Goal: Task Accomplishment & Management: Manage account settings

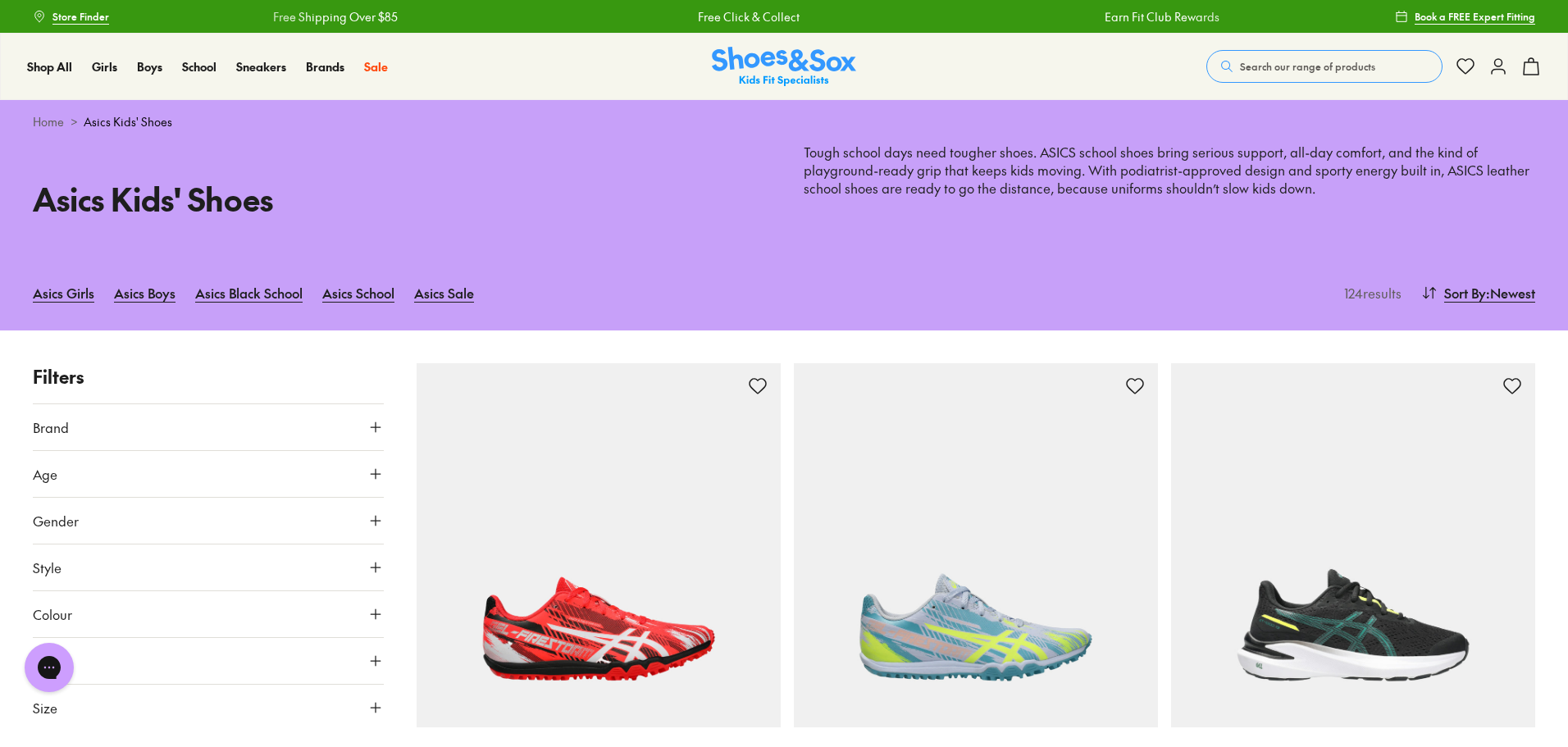
click at [1495, 70] on icon at bounding box center [1498, 66] width 19 height 19
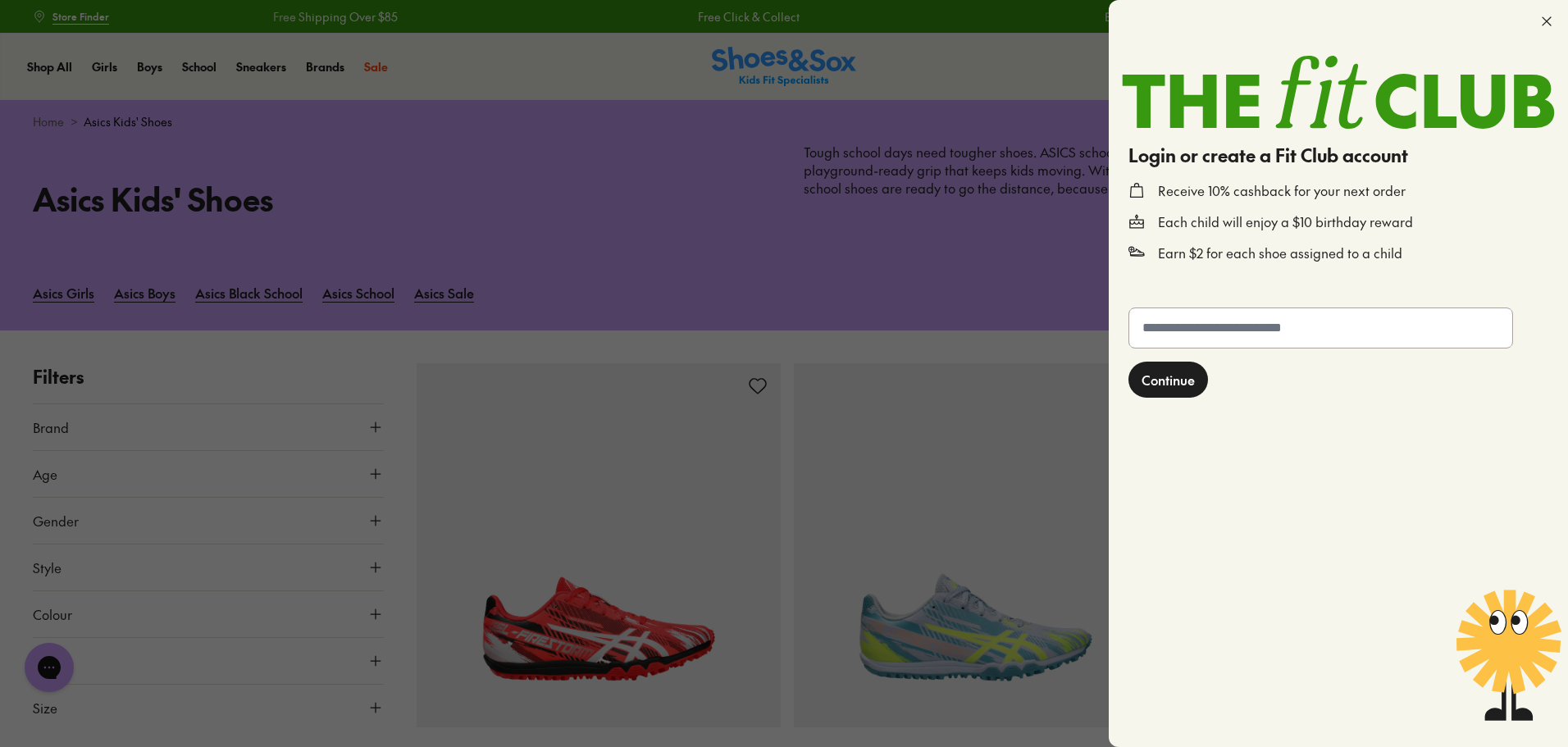
click at [1287, 324] on input "text" at bounding box center [1320, 327] width 383 height 40
type input "**********"
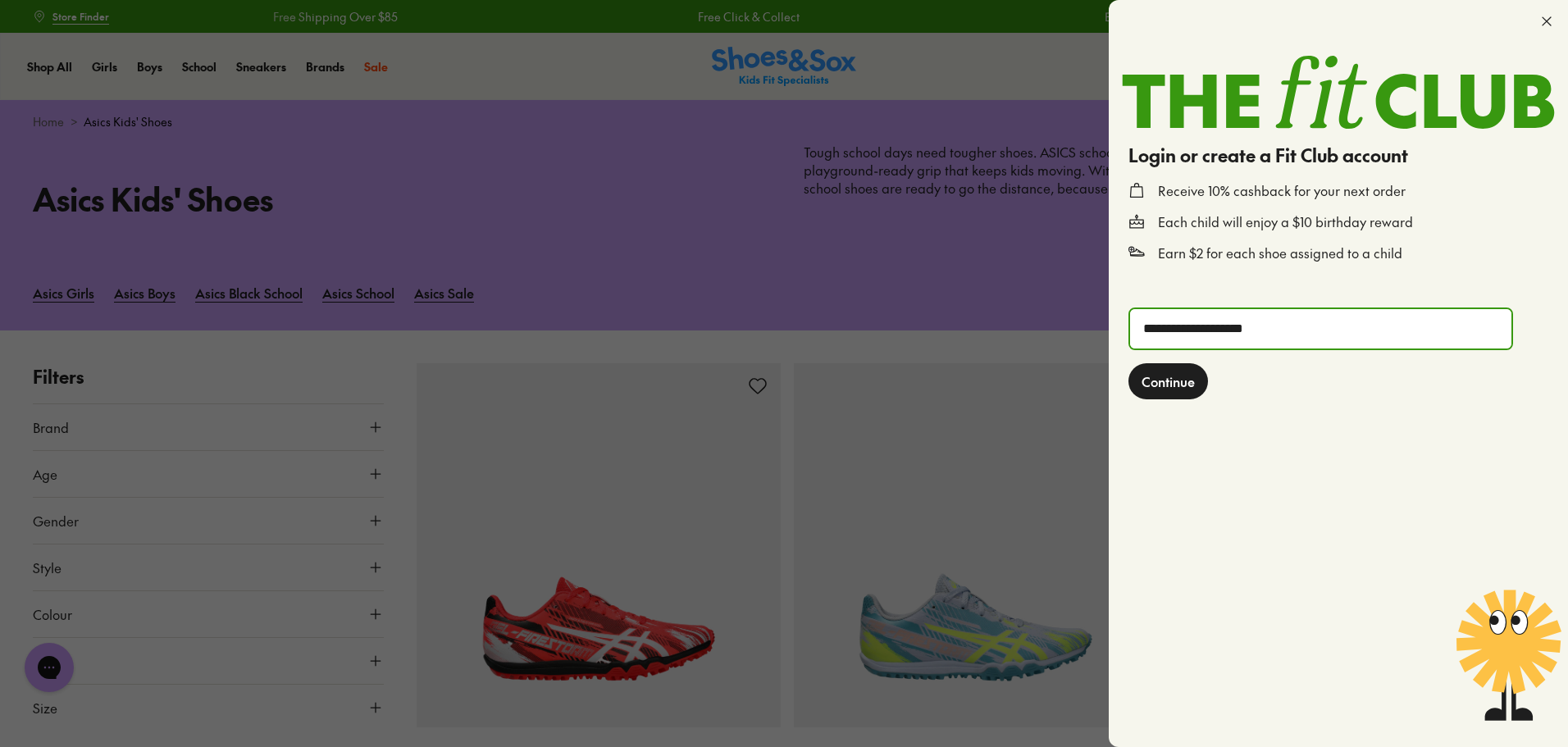
click at [1163, 379] on span "Continue" at bounding box center [1168, 381] width 54 height 19
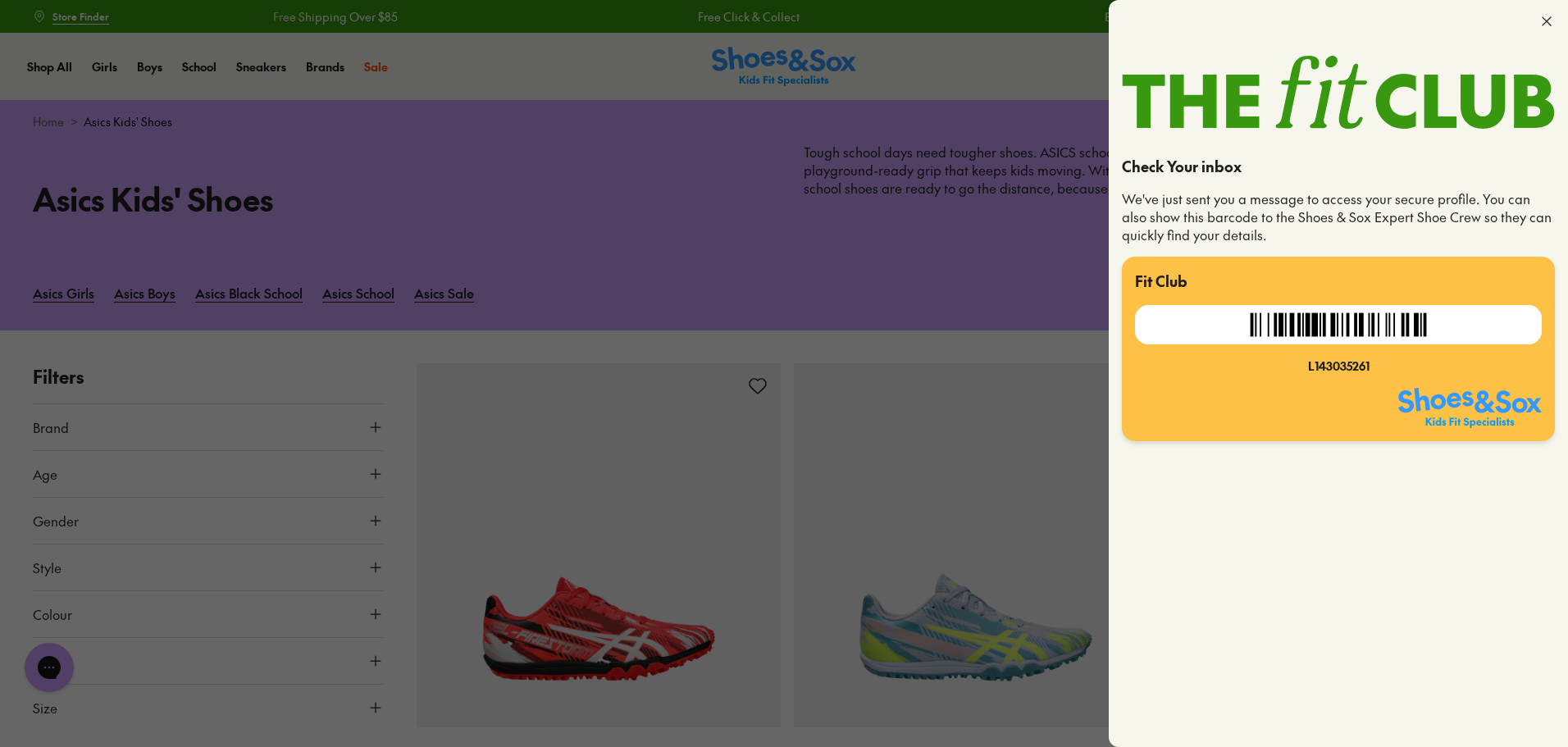
click at [970, 461] on div at bounding box center [784, 373] width 1568 height 747
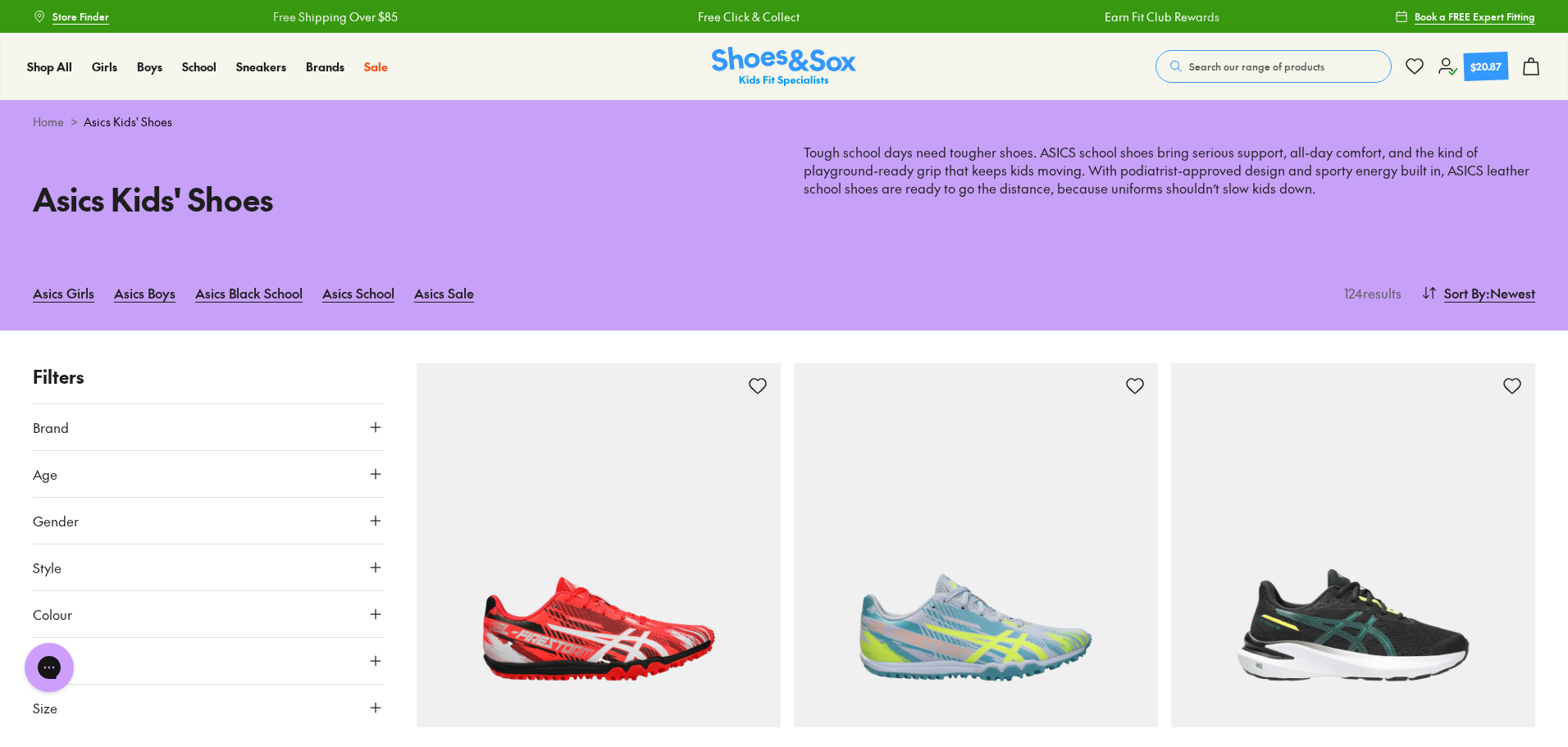
click at [1439, 68] on icon at bounding box center [1447, 66] width 19 height 19
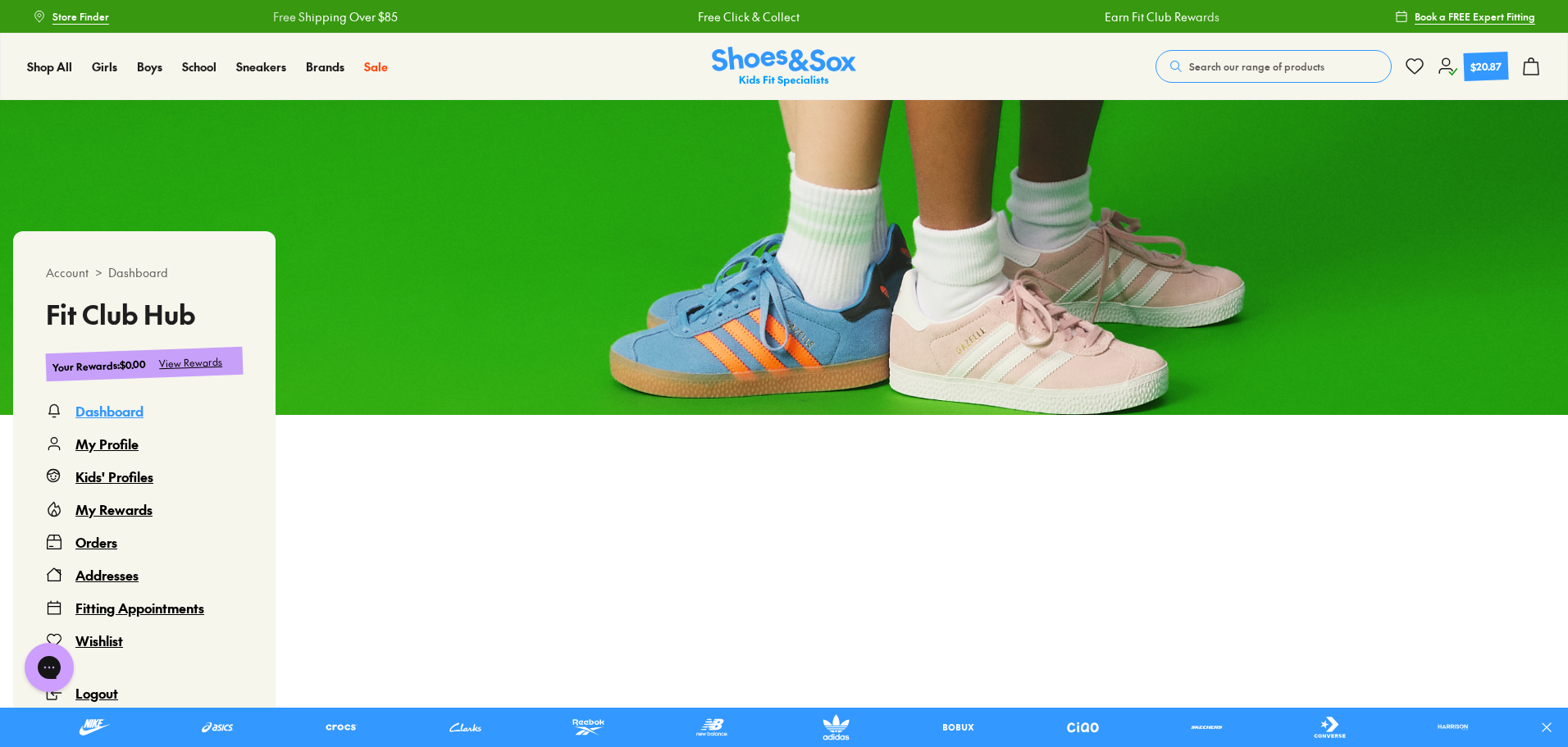
click at [101, 542] on div "Orders" at bounding box center [97, 542] width 42 height 19
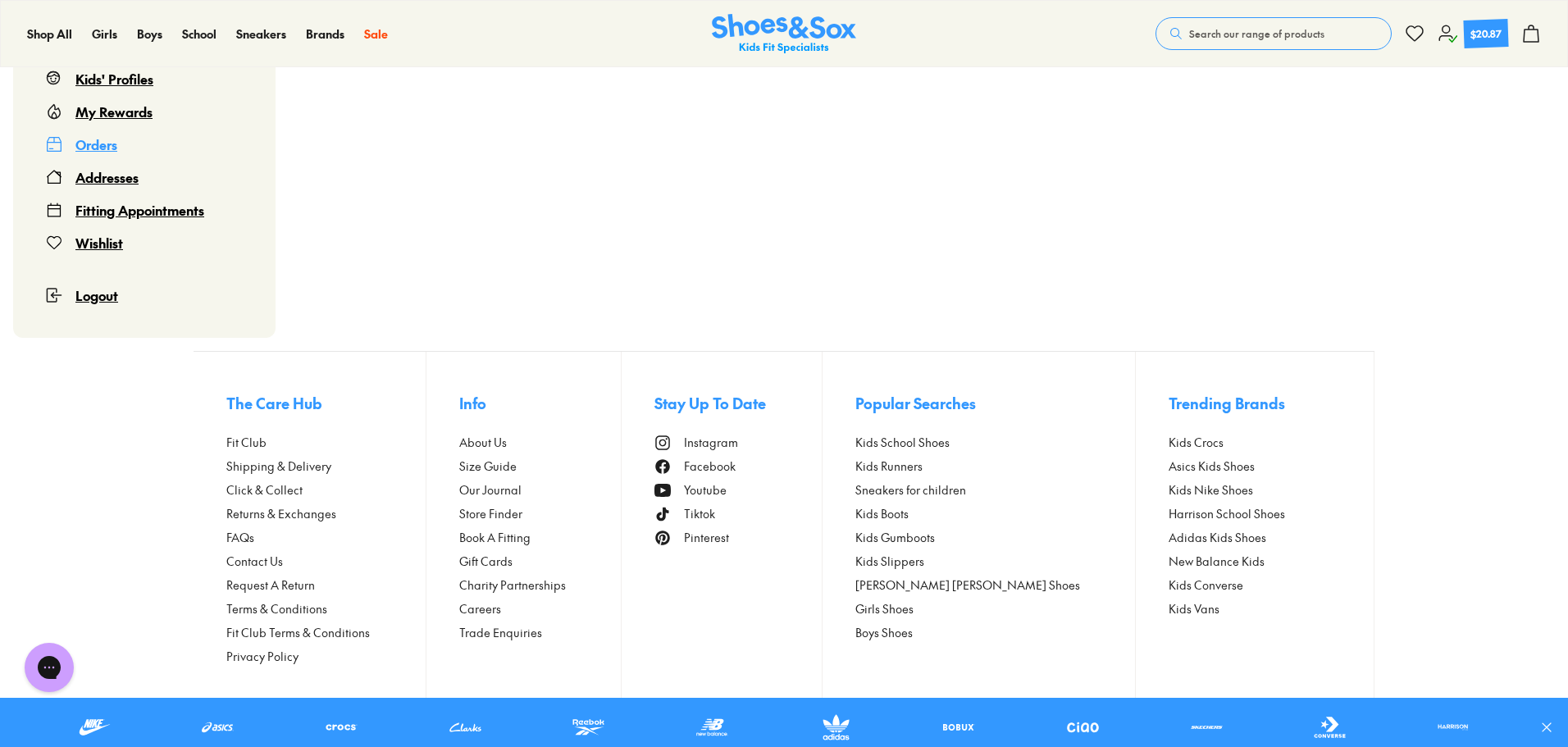
scroll to position [147, 0]
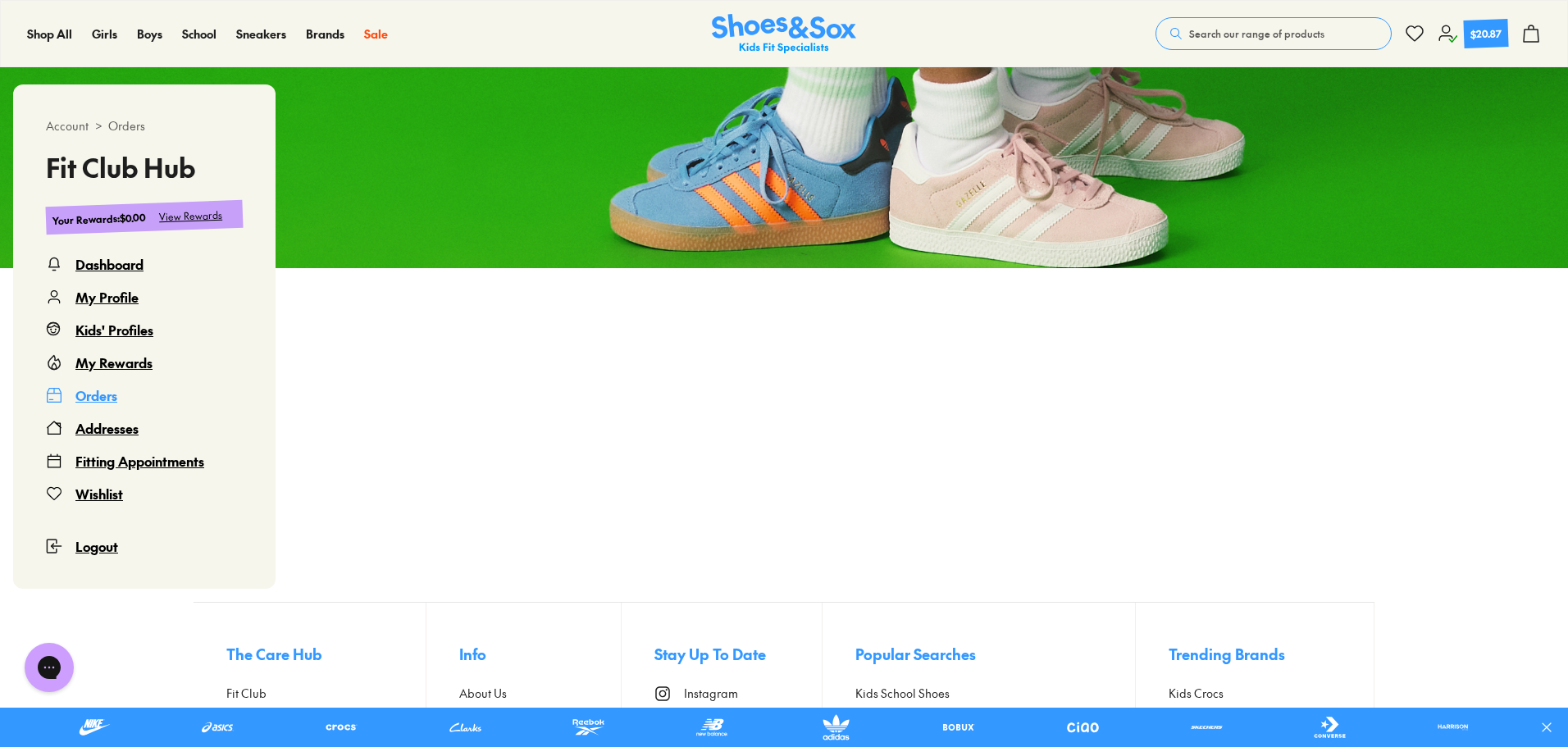
click at [90, 395] on div "Orders" at bounding box center [97, 395] width 42 height 19
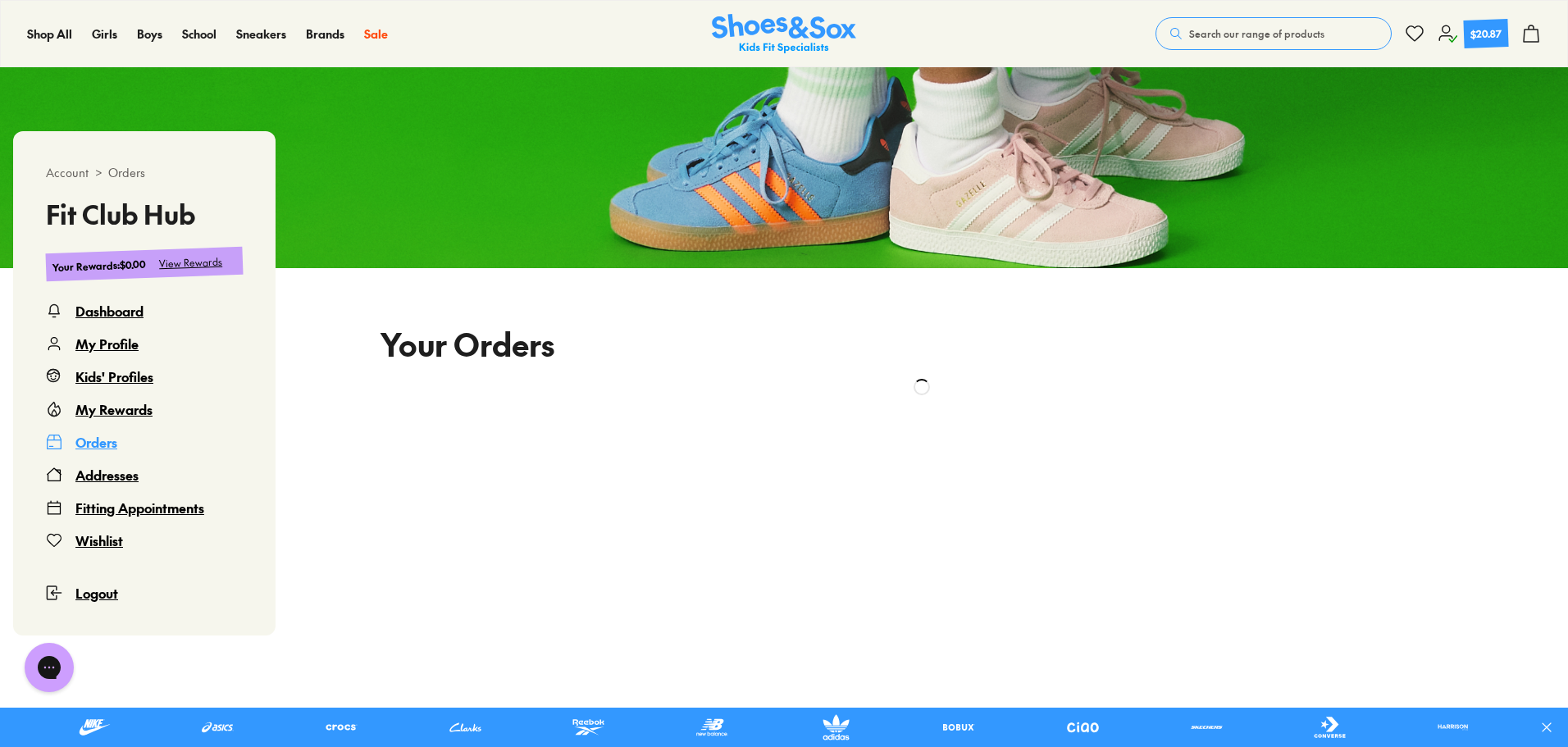
click at [128, 341] on div "My Profile" at bounding box center [107, 343] width 63 height 19
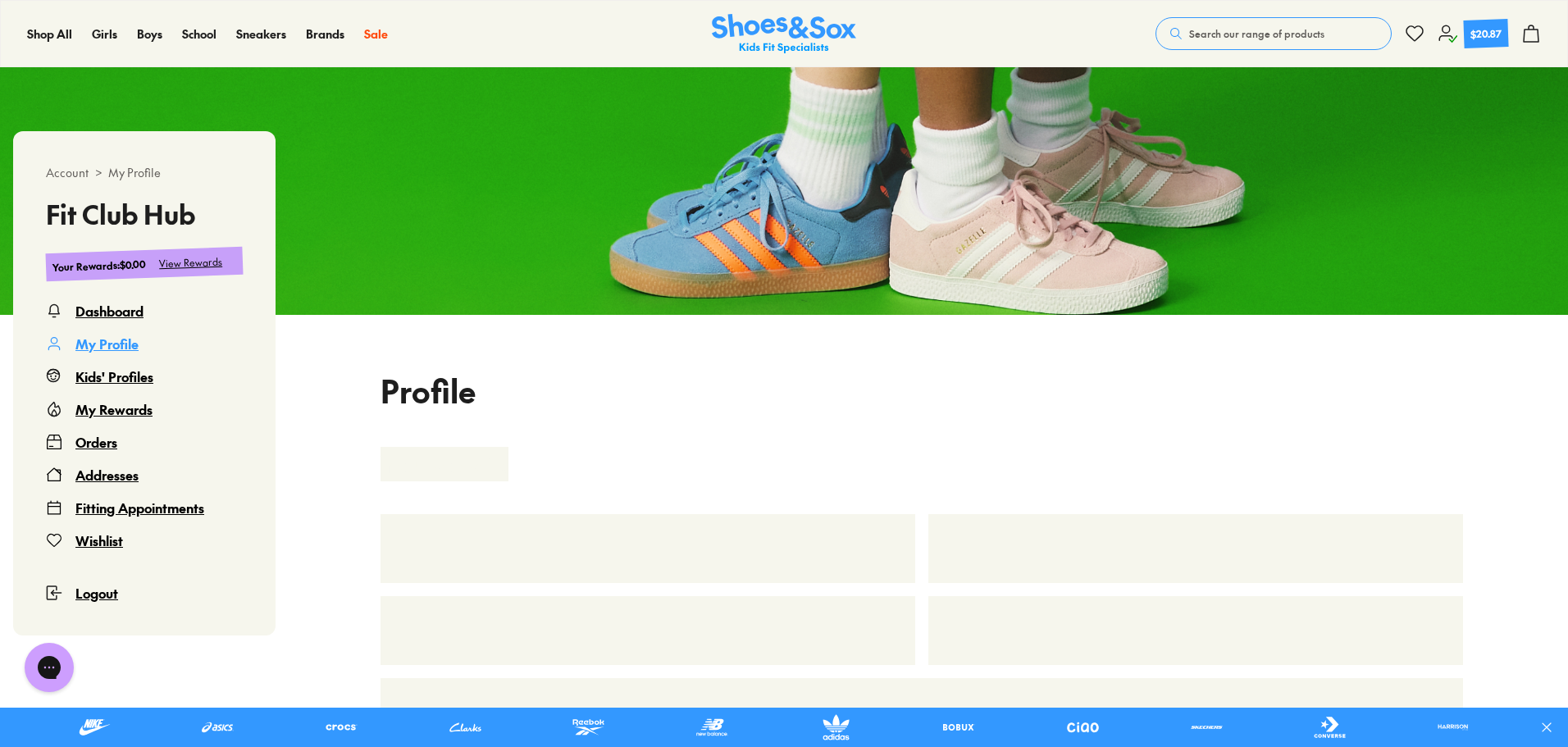
select select
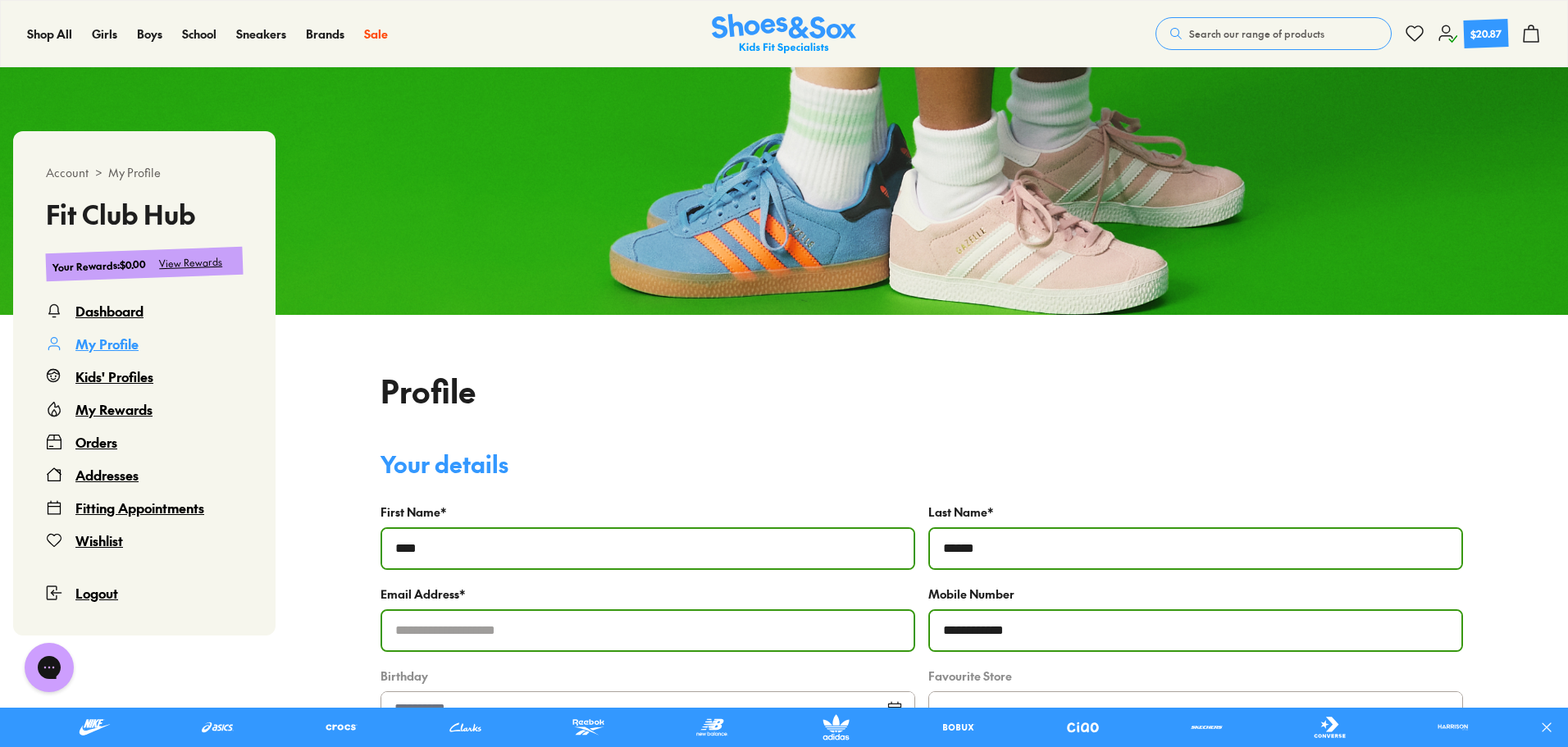
click at [102, 439] on div "Orders" at bounding box center [97, 442] width 42 height 19
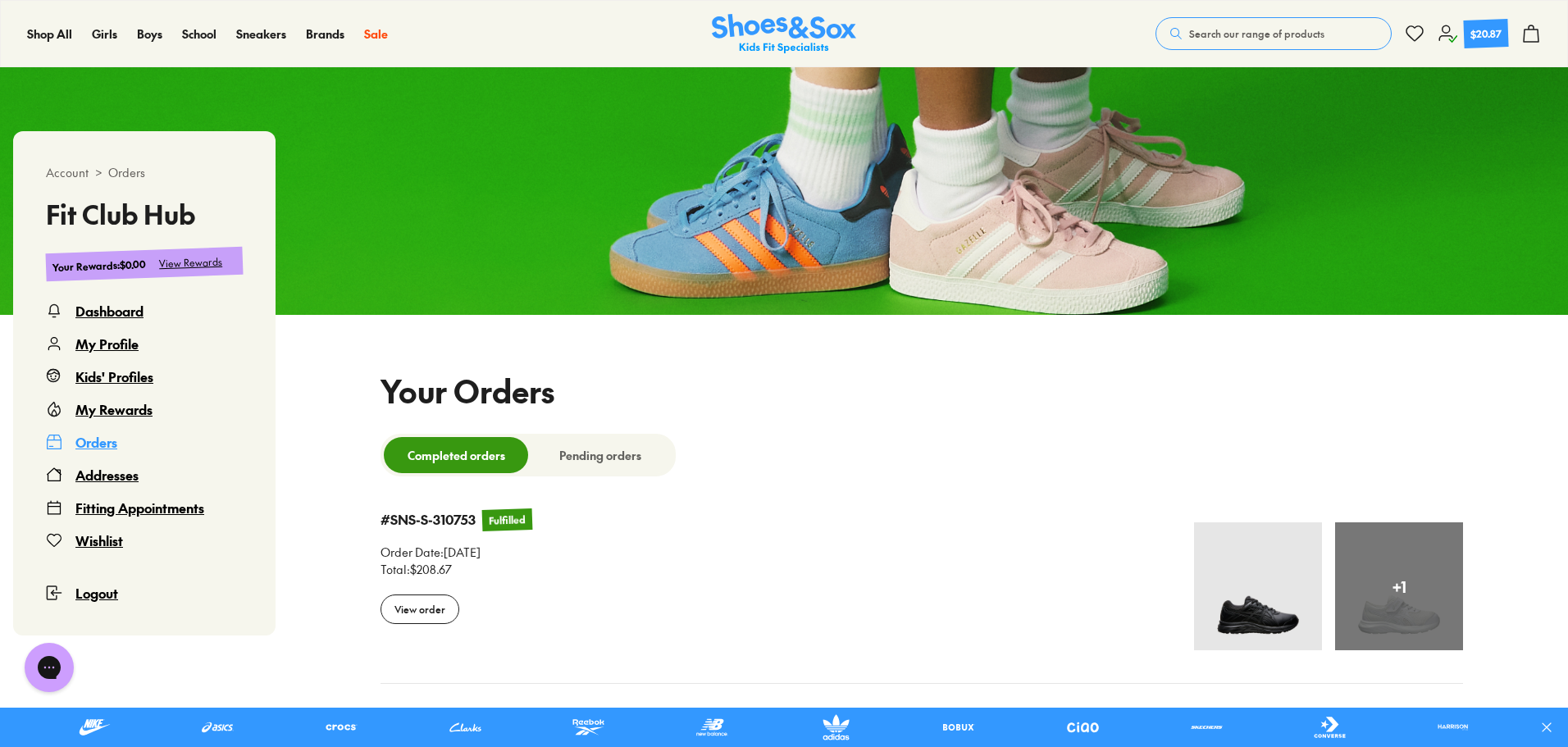
select select
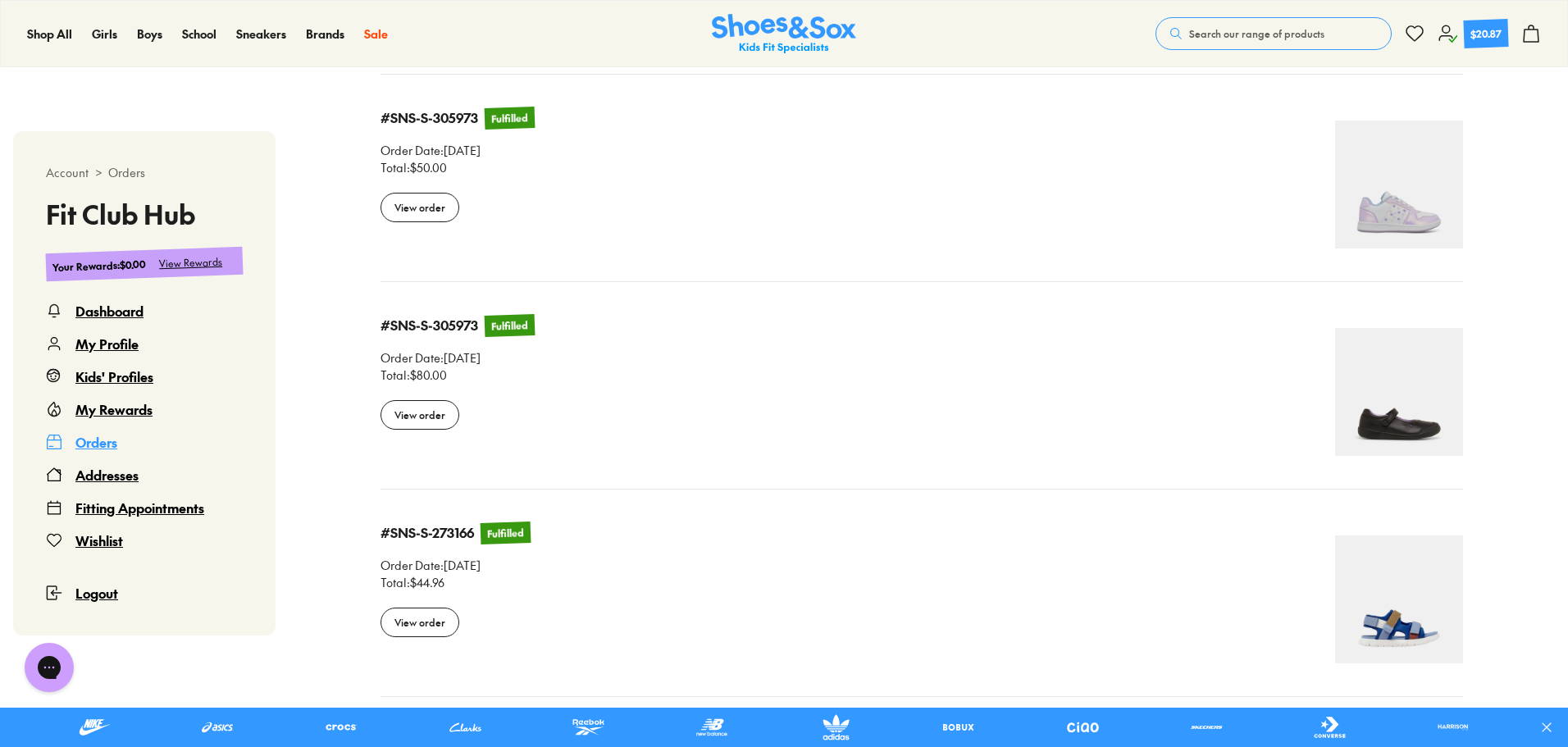
scroll to position [923, 0]
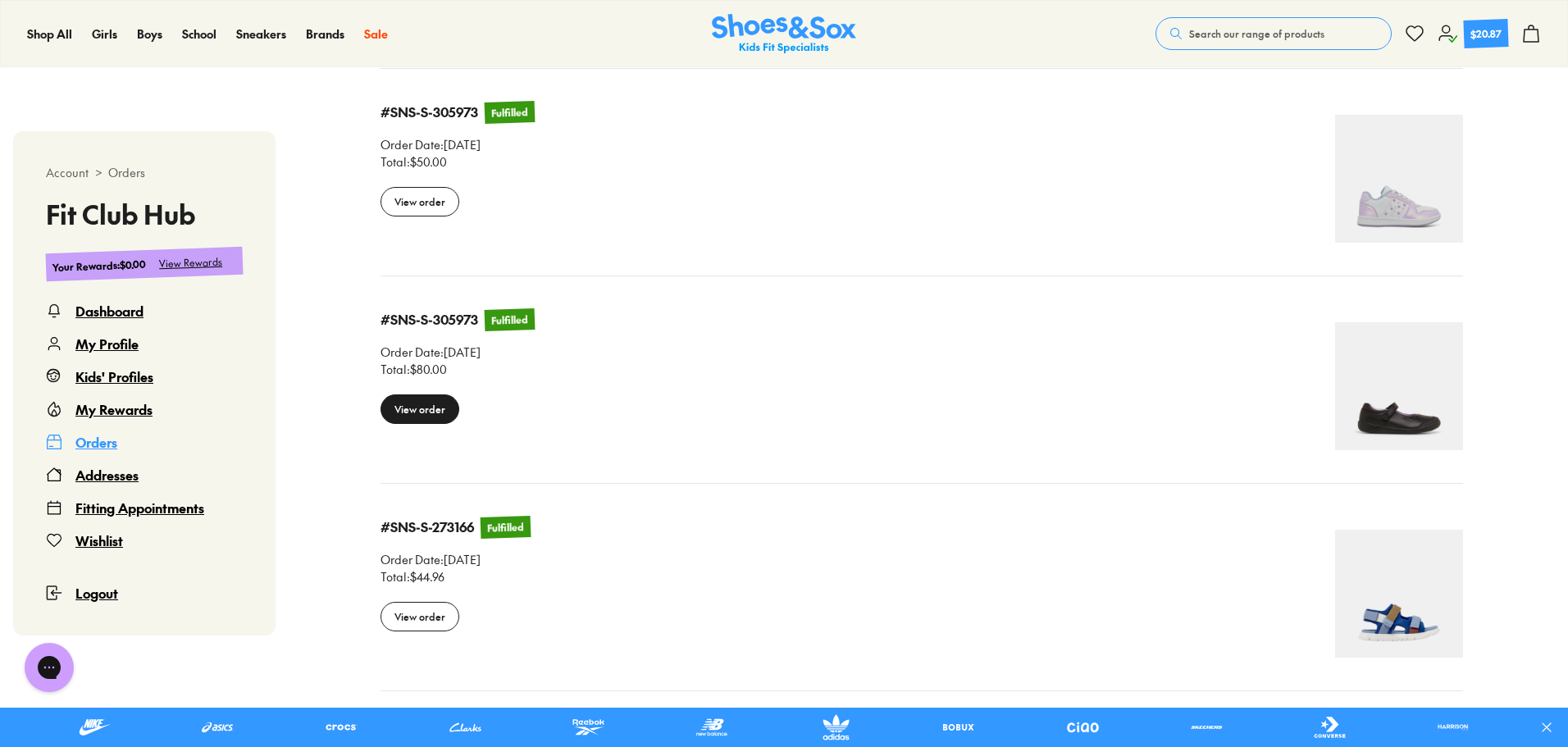
click at [428, 409] on div "View order" at bounding box center [420, 409] width 79 height 30
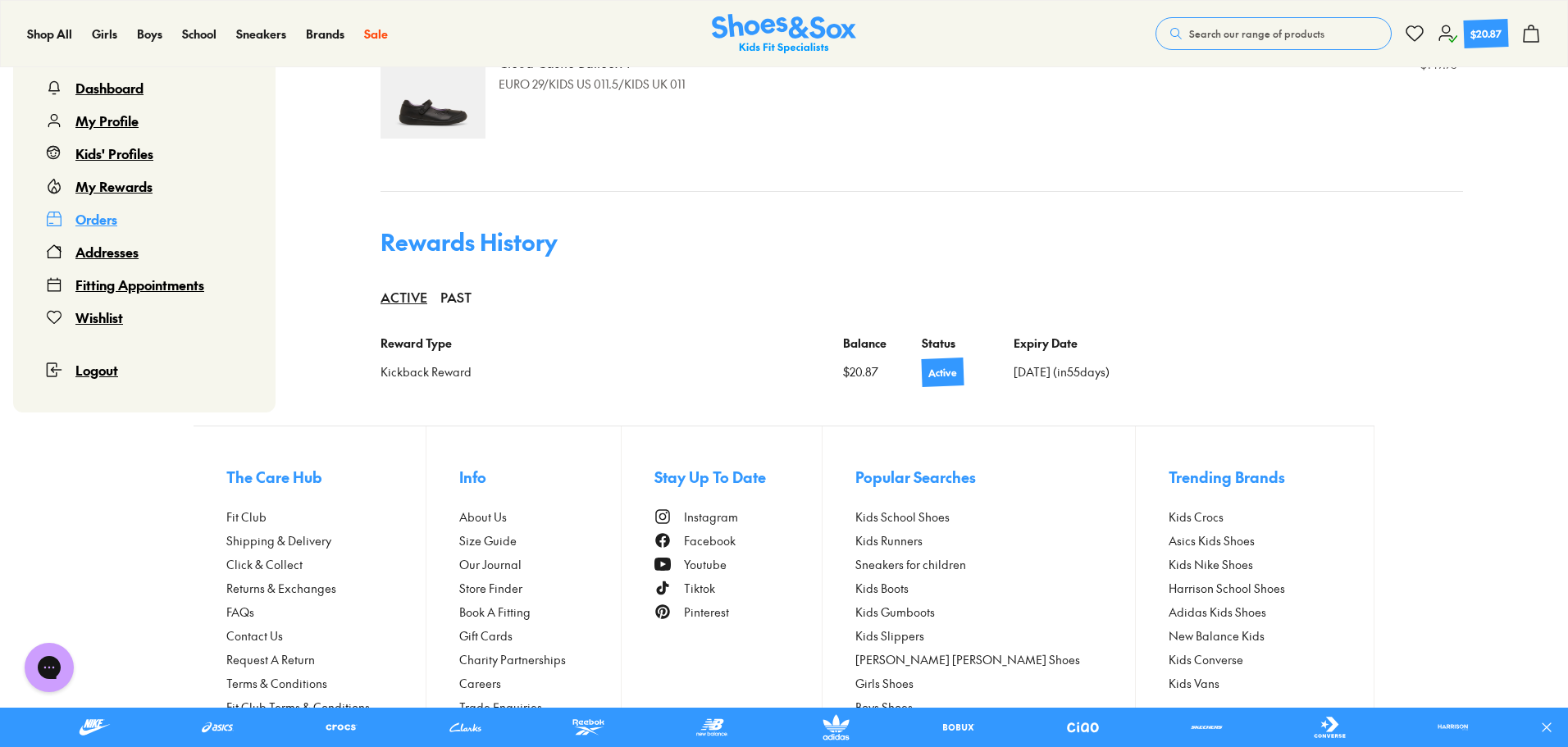
scroll to position [884, 0]
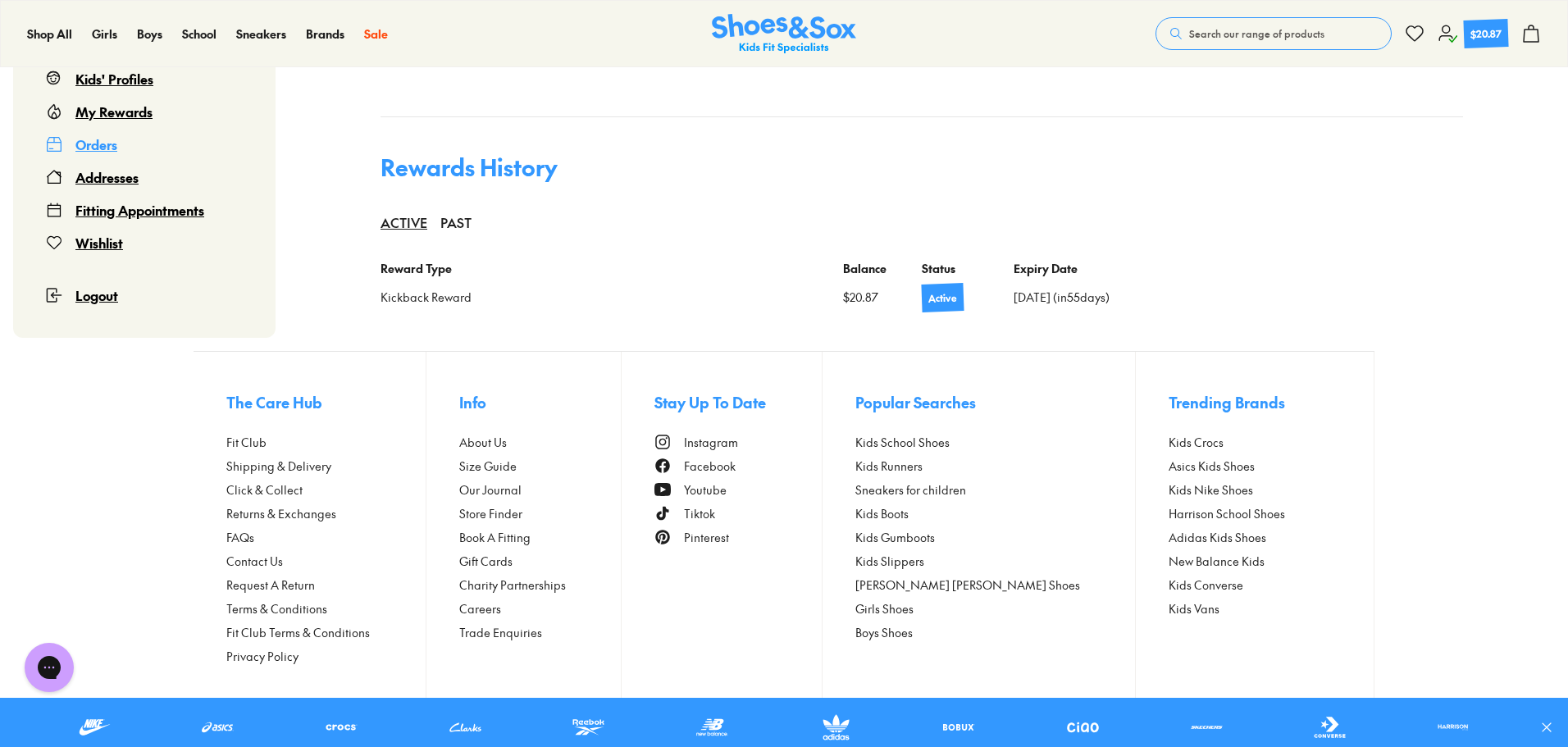
click at [285, 580] on span "Request A Return" at bounding box center [270, 585] width 89 height 18
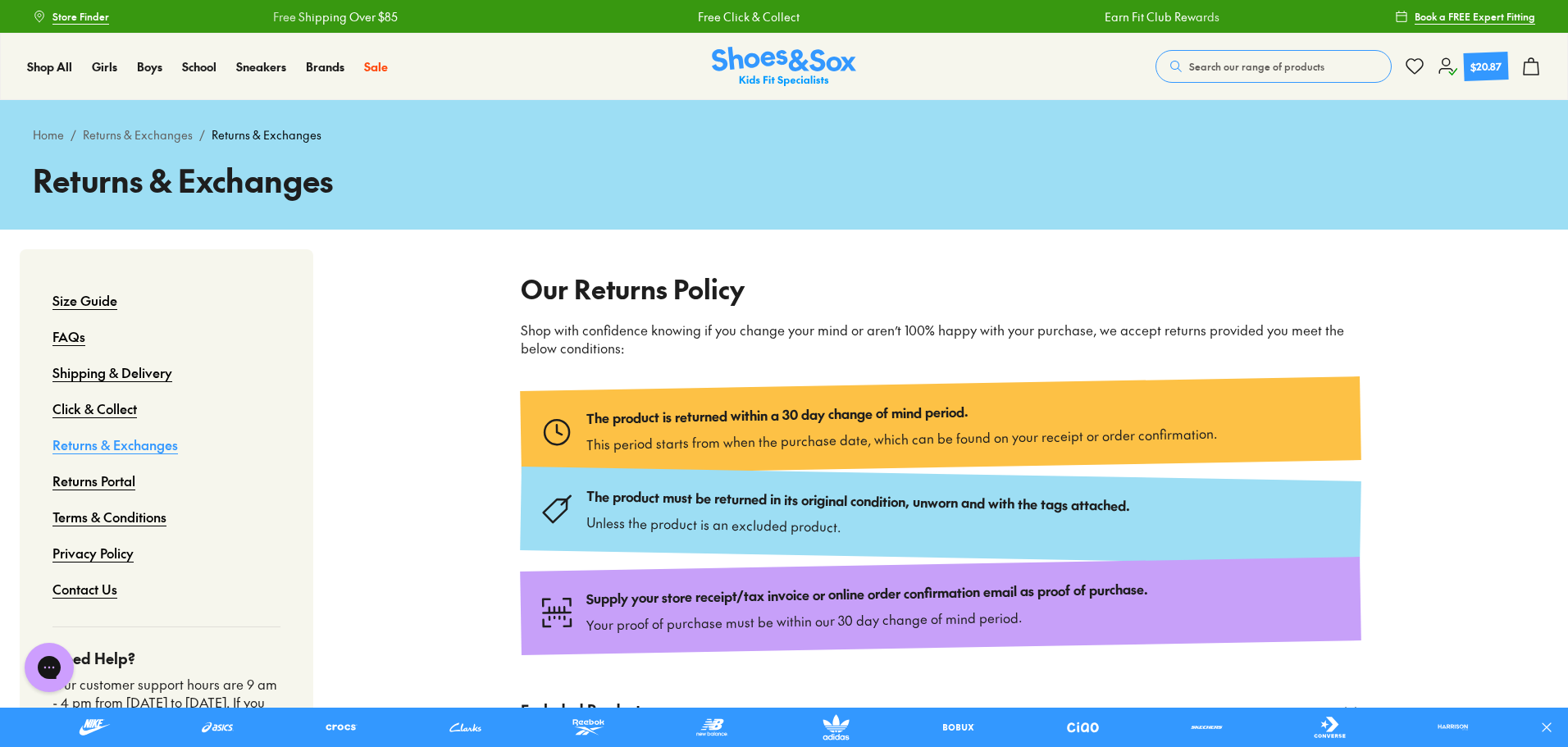
click at [123, 480] on link "Returns Portal" at bounding box center [94, 480] width 83 height 36
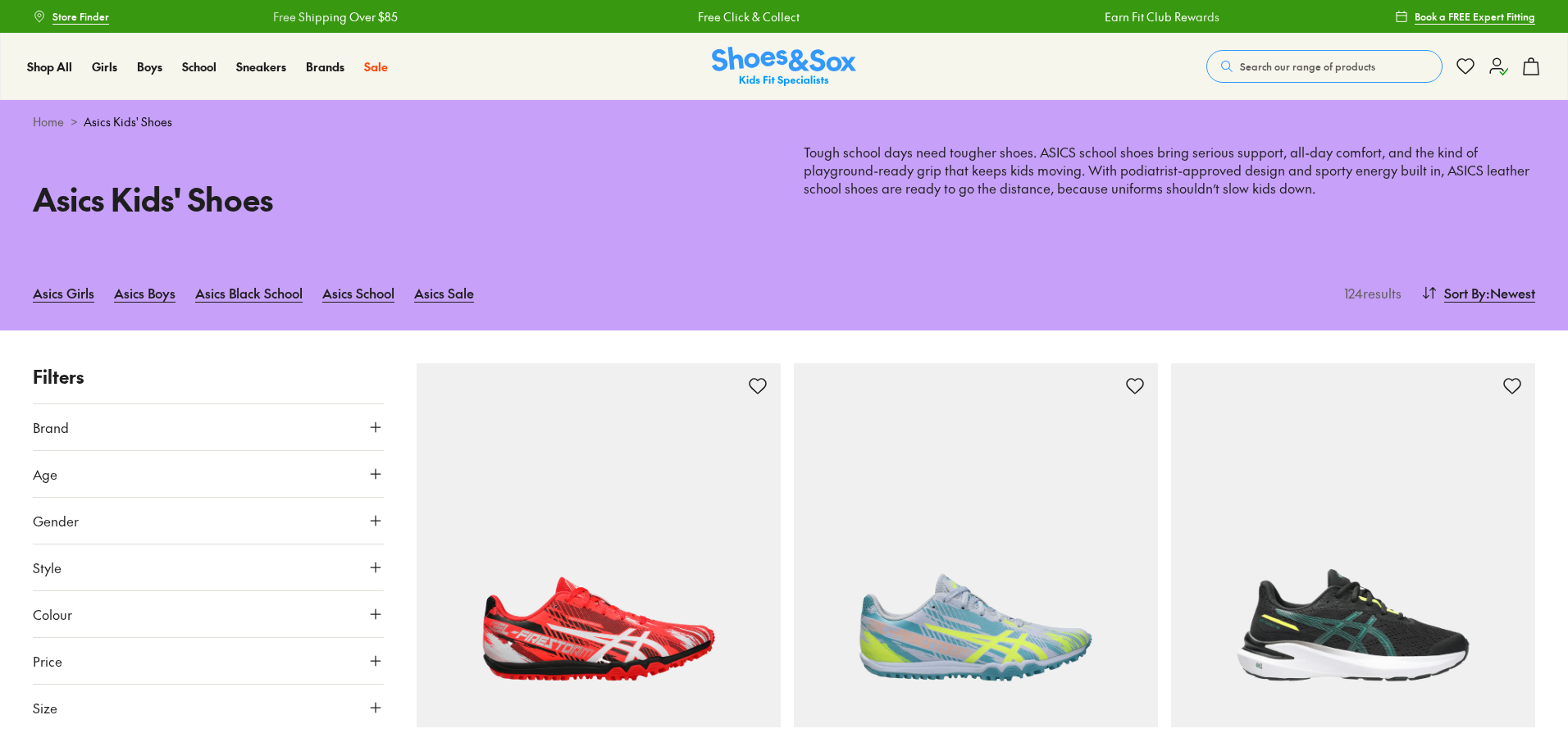
click at [1495, 68] on use at bounding box center [1499, 66] width 18 height 17
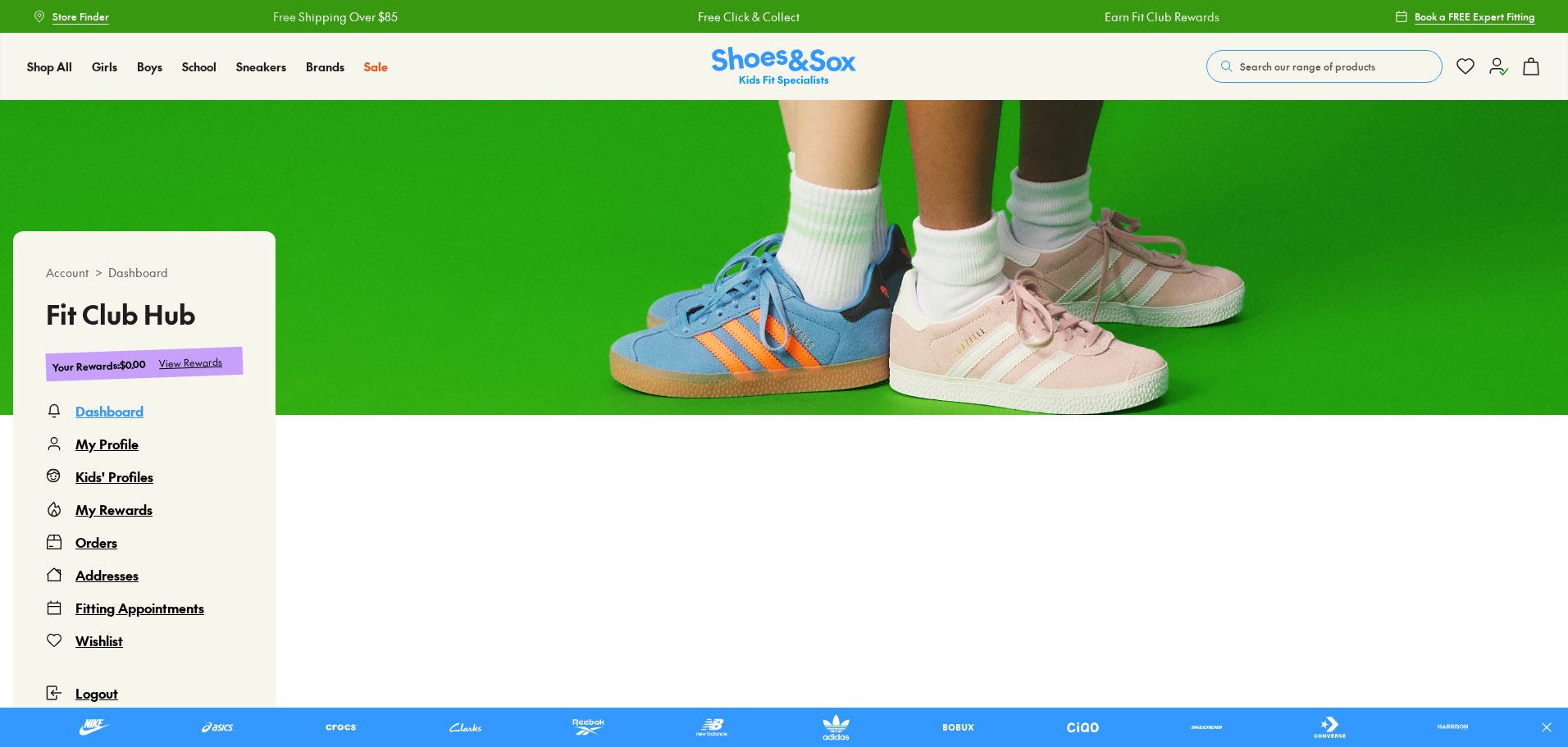
click at [97, 542] on div "Orders" at bounding box center [97, 542] width 42 height 19
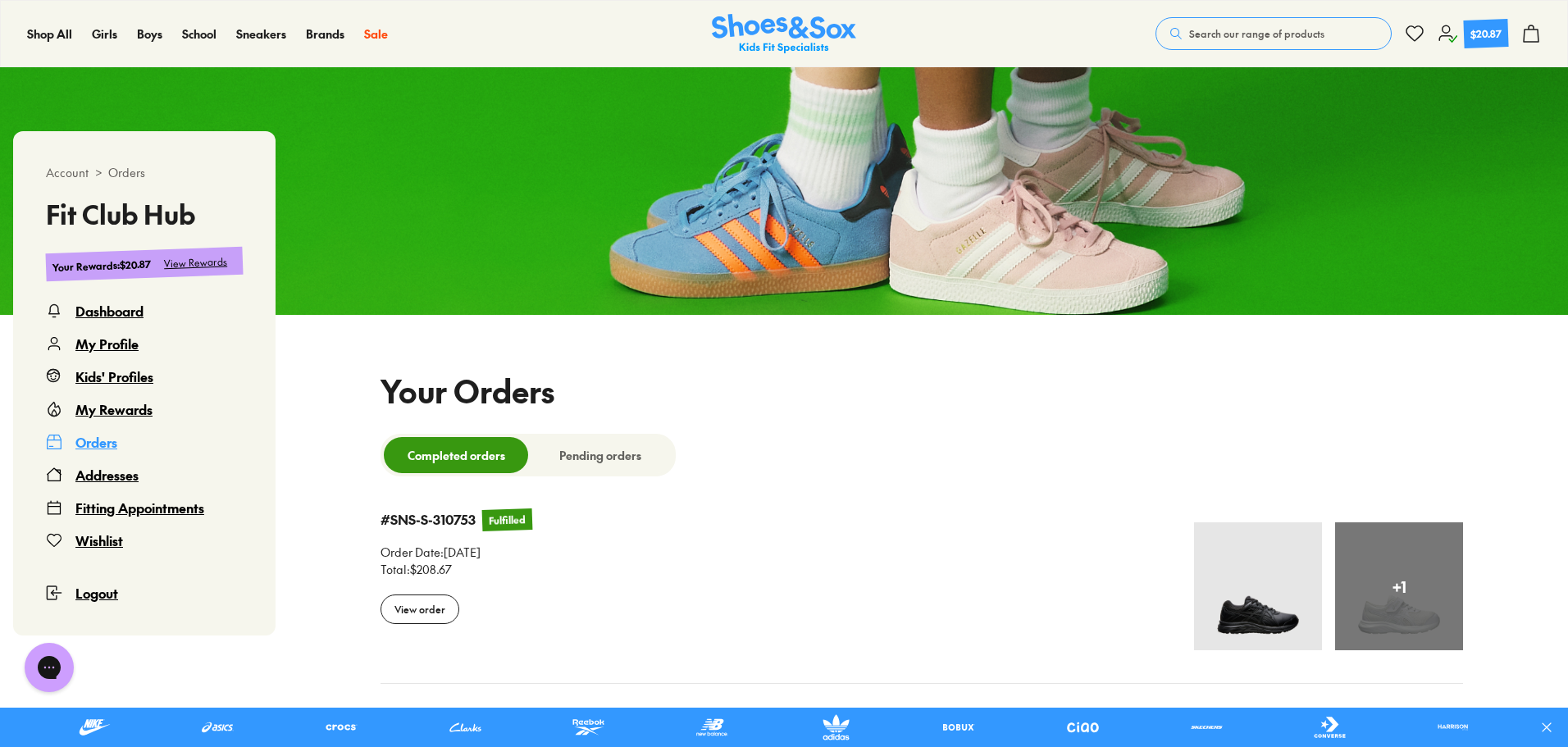
select select
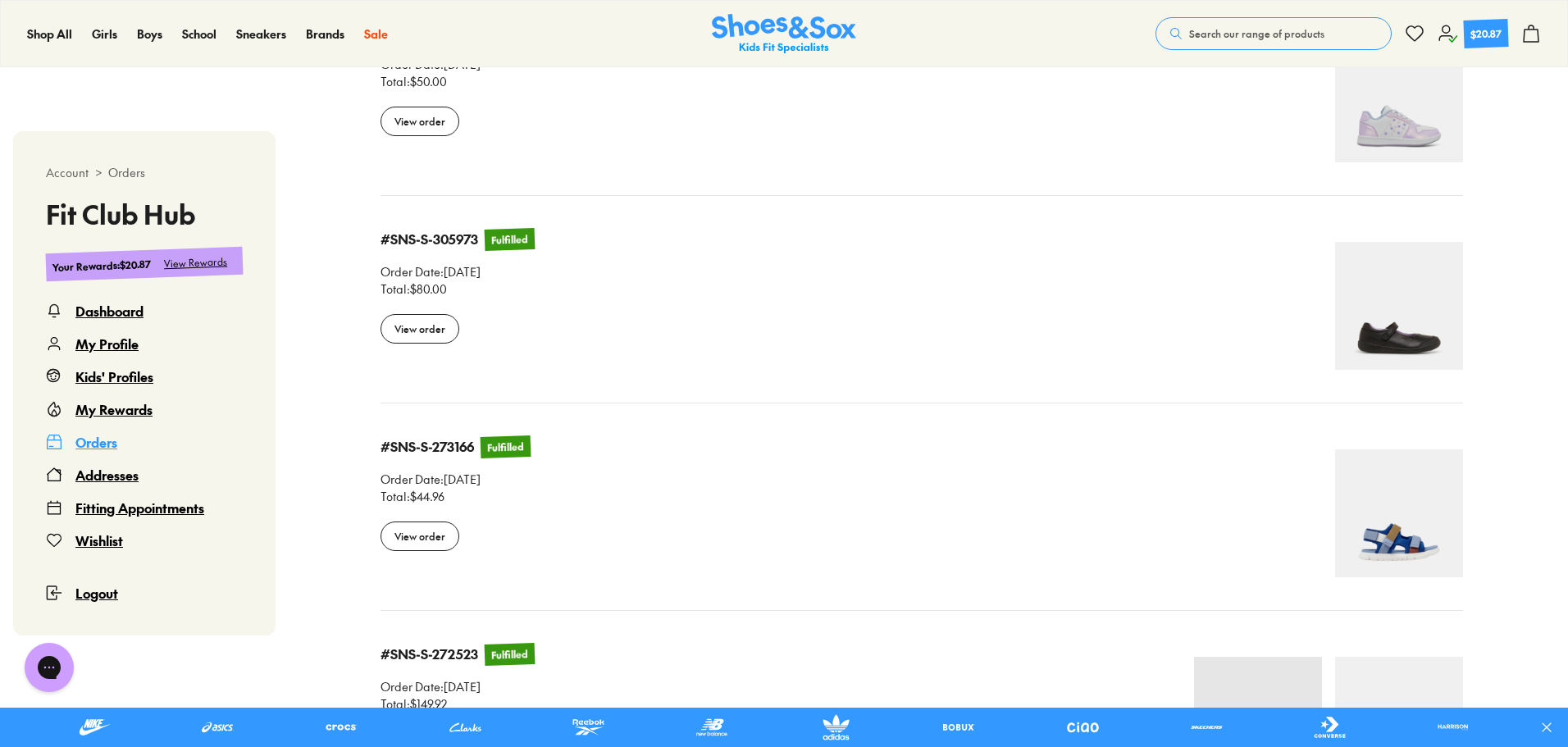
scroll to position [1017, 0]
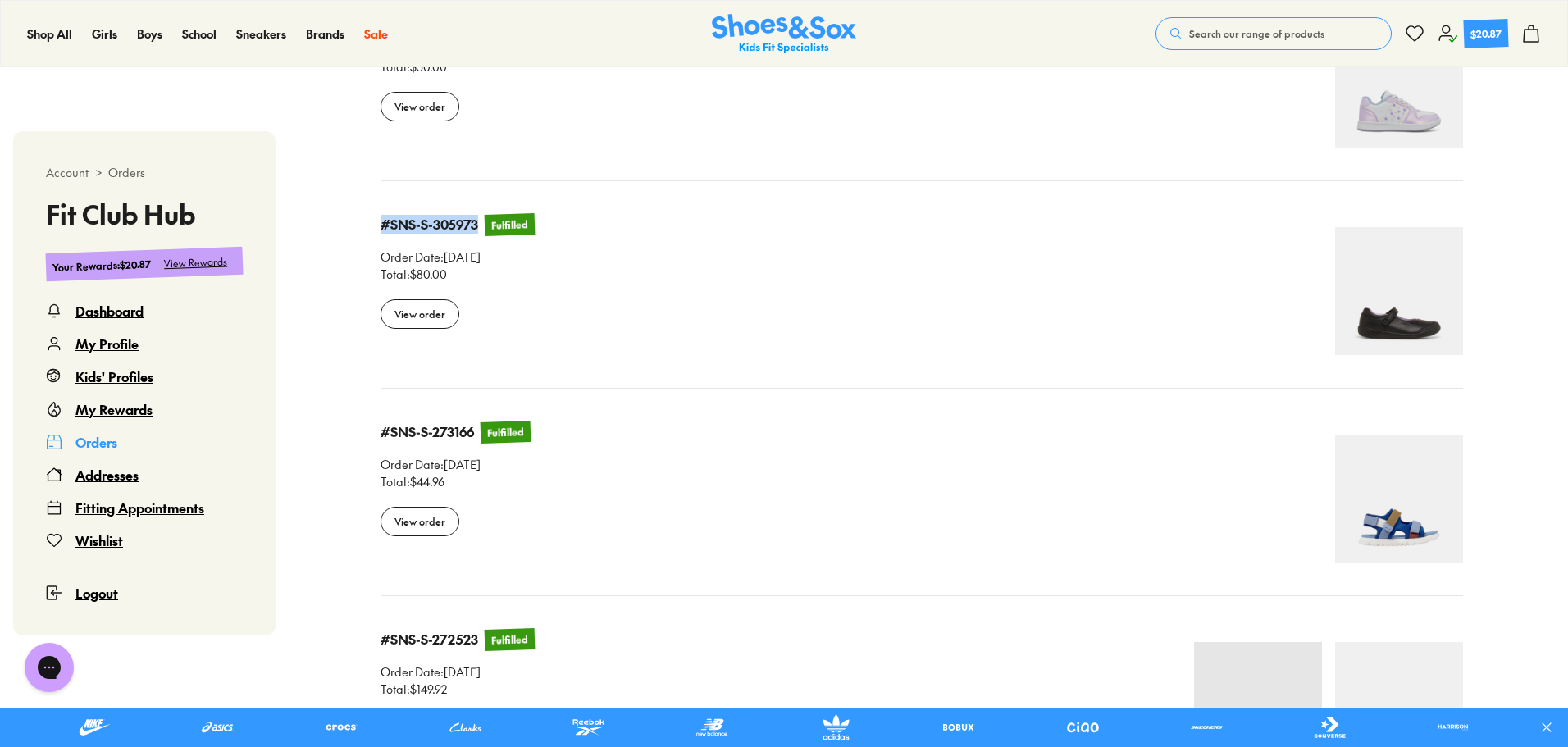
drag, startPoint x: 478, startPoint y: 221, endPoint x: 378, endPoint y: 228, distance: 100.2
copy div "#SNS-S-305973"
